Goal: Complete application form

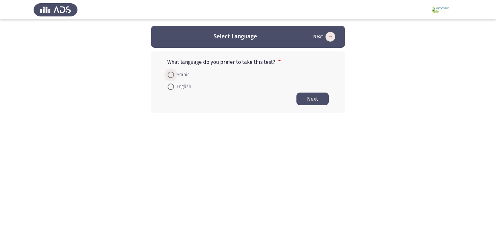
click at [182, 74] on span "Arabic" at bounding box center [181, 75] width 15 height 8
click at [174, 74] on input "Arabic" at bounding box center [171, 75] width 6 height 6
radio input "true"
click at [232, 139] on html "Select Language Next What language do you prefer to take this test? * Arabic En…" at bounding box center [248, 69] width 496 height 139
click at [316, 97] on button "Next" at bounding box center [312, 98] width 32 height 13
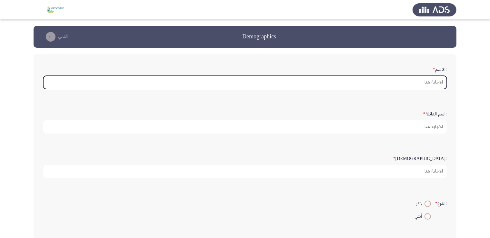
click at [437, 79] on input ":الاسم *" at bounding box center [245, 82] width 404 height 13
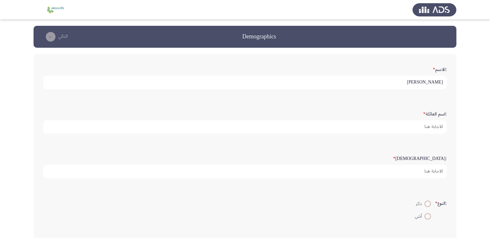
type input "[PERSON_NAME]"
type input "22"
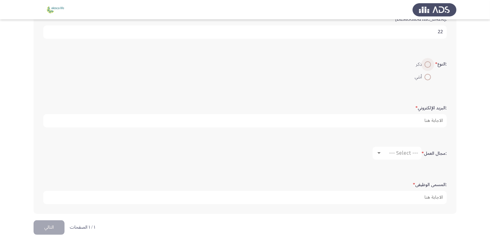
click at [427, 66] on span at bounding box center [428, 64] width 6 height 6
click at [427, 66] on input "ذكر" at bounding box center [428, 64] width 6 height 6
radio input "true"
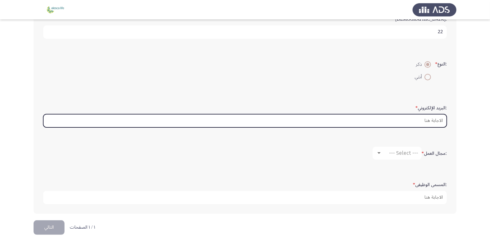
click at [435, 120] on input ":البريد الإلكتروني *" at bounding box center [245, 120] width 404 height 13
type input "M"
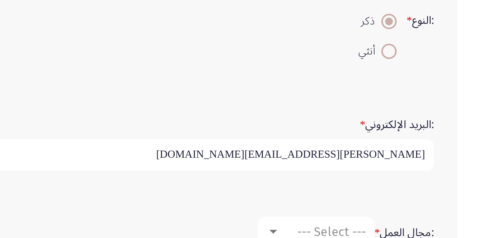
click at [420, 119] on input "[PERSON_NAME][EMAIL_ADDRESS][DOMAIN_NAME]" at bounding box center [245, 120] width 404 height 13
type input "[PERSON_NAME][EMAIL_ADDRESS][DOMAIN_NAME]"
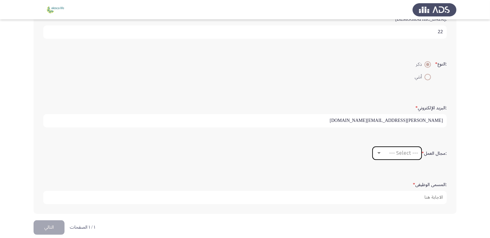
click at [411, 150] on span "--- Select ---" at bounding box center [403, 153] width 29 height 6
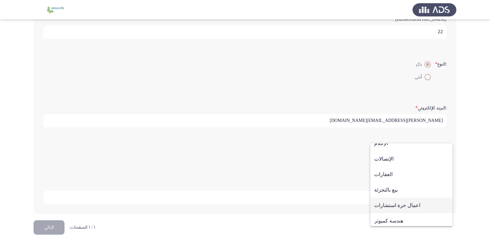
scroll to position [212, 0]
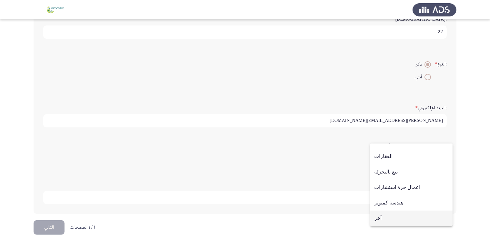
click at [395, 215] on span "آخر" at bounding box center [412, 218] width 74 height 15
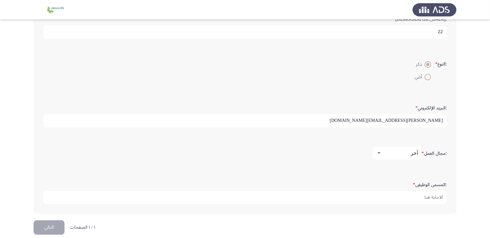
scroll to position [145, 0]
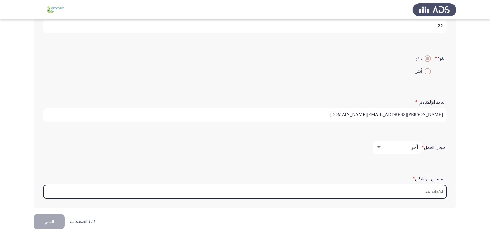
click at [415, 185] on input ":المسمى الوظيفى *" at bounding box center [245, 191] width 404 height 13
type input "M"
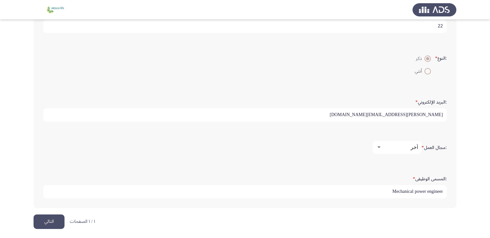
type input "Mechanical power engineer"
click at [324, 201] on div ":المسمى الوظيفى * Mechanical power engineer" at bounding box center [245, 186] width 410 height 45
click at [47, 226] on button "التالي" at bounding box center [49, 222] width 31 height 15
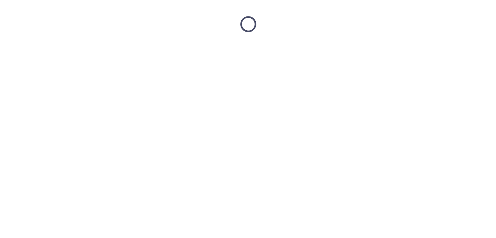
scroll to position [0, 0]
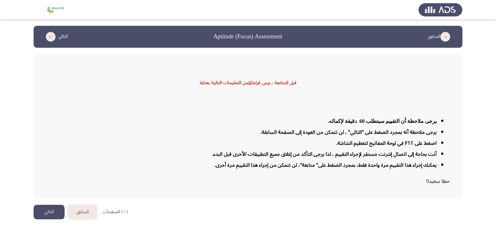
click at [267, 83] on strong "قبل المتابعة ، يرجى قراءة كل من التعليمات التالية بعناية" at bounding box center [248, 82] width 97 height 9
drag, startPoint x: 267, startPoint y: 83, endPoint x: 292, endPoint y: 104, distance: 31.8
click at [287, 102] on div "قبل المتابعة ، يرجى قراءة كل من التعليمات التالية بعناية يرجى ملاحظة أن التقييم…" at bounding box center [248, 126] width 429 height 144
drag, startPoint x: 452, startPoint y: 126, endPoint x: 402, endPoint y: 146, distance: 53.9
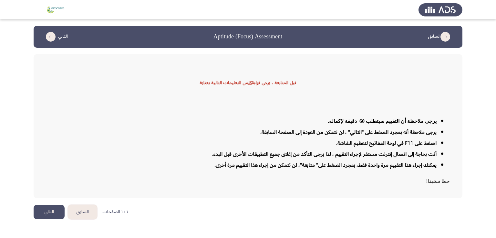
click at [417, 157] on div "قبل المتابعة ، يرجى قراءة كل من التعليمات التالية بعناية يرجى ملاحظة أن التقييم…" at bounding box center [248, 126] width 429 height 144
drag, startPoint x: 389, startPoint y: 133, endPoint x: 391, endPoint y: 150, distance: 17.6
click at [388, 143] on ul "يرجى ملاحظة أن التقييم سيتطلب 60 دقيقة لإكماله. يرجى ملاحظة أنه بمجرد الضغط على…" at bounding box center [247, 143] width 403 height 55
click at [388, 145] on strong "اضغط على F11 في لوحة المفاتيح لتعظيم الشاشة." at bounding box center [386, 143] width 100 height 11
click at [362, 161] on ul "يرجى ملاحظة أن التقييم سيتطلب 60 دقيقة لإكماله. يرجى ملاحظة أنه بمجرد الضغط على…" at bounding box center [247, 143] width 403 height 55
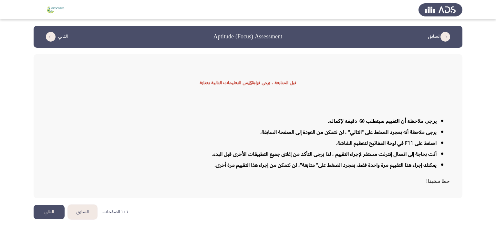
drag, startPoint x: 433, startPoint y: 182, endPoint x: 414, endPoint y: 158, distance: 31.1
click at [418, 165] on div "يرجى ملاحظة أن التقييم سيتطلب 60 دقيقة لإكماله. يرجى ملاحظة أنه بمجرد الضغط على…" at bounding box center [247, 151] width 403 height 71
drag, startPoint x: 409, startPoint y: 151, endPoint x: 351, endPoint y: 158, distance: 58.4
click at [351, 158] on strong "أنت بحاجة إلى اتصال إنترنت مستقر لإجراء التقييم ، لذا يرجى التأكد من إغلاق جميع…" at bounding box center [324, 154] width 224 height 11
click at [342, 159] on ul "يرجى ملاحظة أن التقييم سيتطلب 60 دقيقة لإكماله. يرجى ملاحظة أنه بمجرد الضغط على…" at bounding box center [247, 143] width 403 height 55
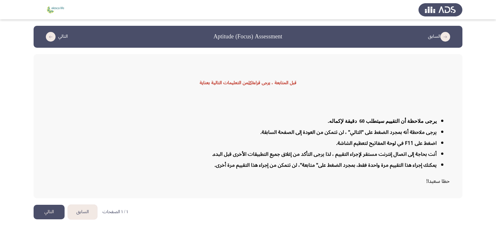
click at [341, 160] on strong "يمكنك إجراء هذا التقييم مرة واحدة فقط، بمجرد الضغط على" متابعة"، لن تتمكن من إج…" at bounding box center [325, 165] width 222 height 11
click at [343, 173] on div "يرجى ملاحظة أن التقييم سيتطلب 60 دقيقة لإكماله. يرجى ملاحظة أنه بمجرد الضغط على…" at bounding box center [247, 151] width 403 height 71
